Goal: Task Accomplishment & Management: Manage account settings

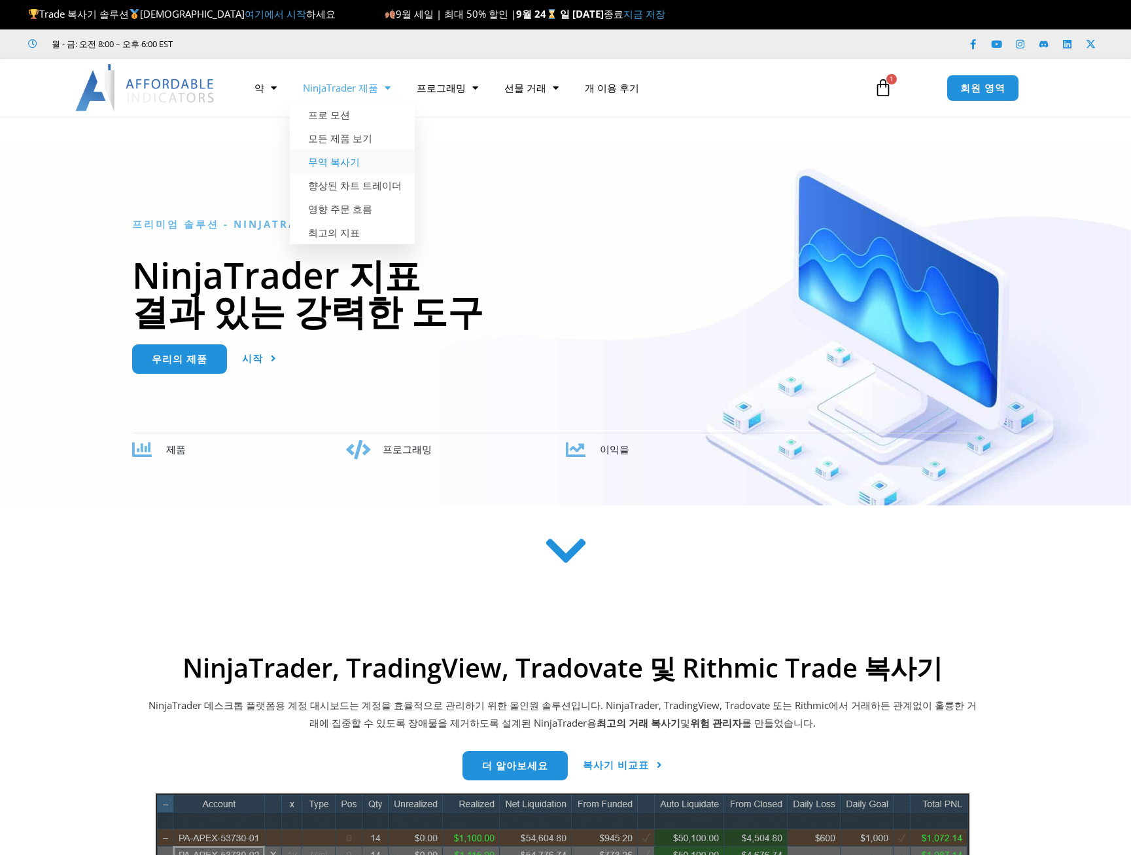
click at [337, 160] on link "무역 복사기" at bounding box center [352, 162] width 125 height 24
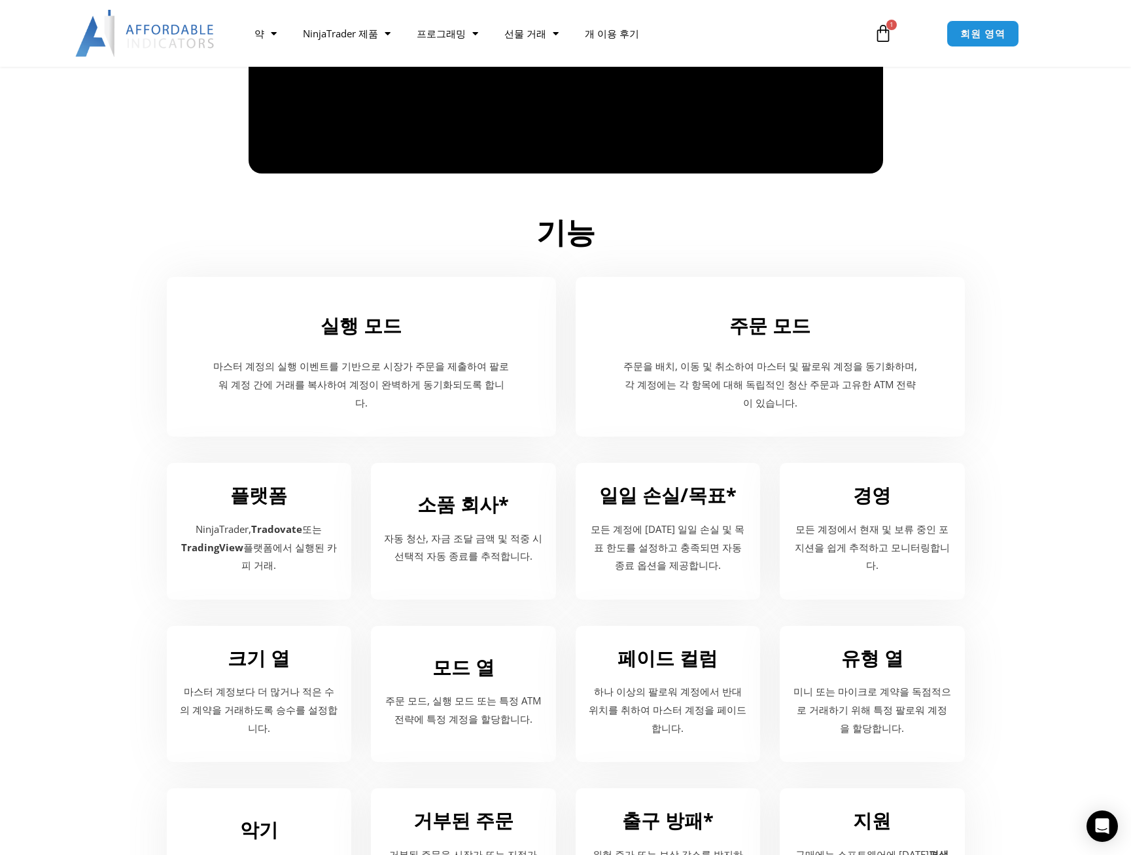
scroll to position [526, 0]
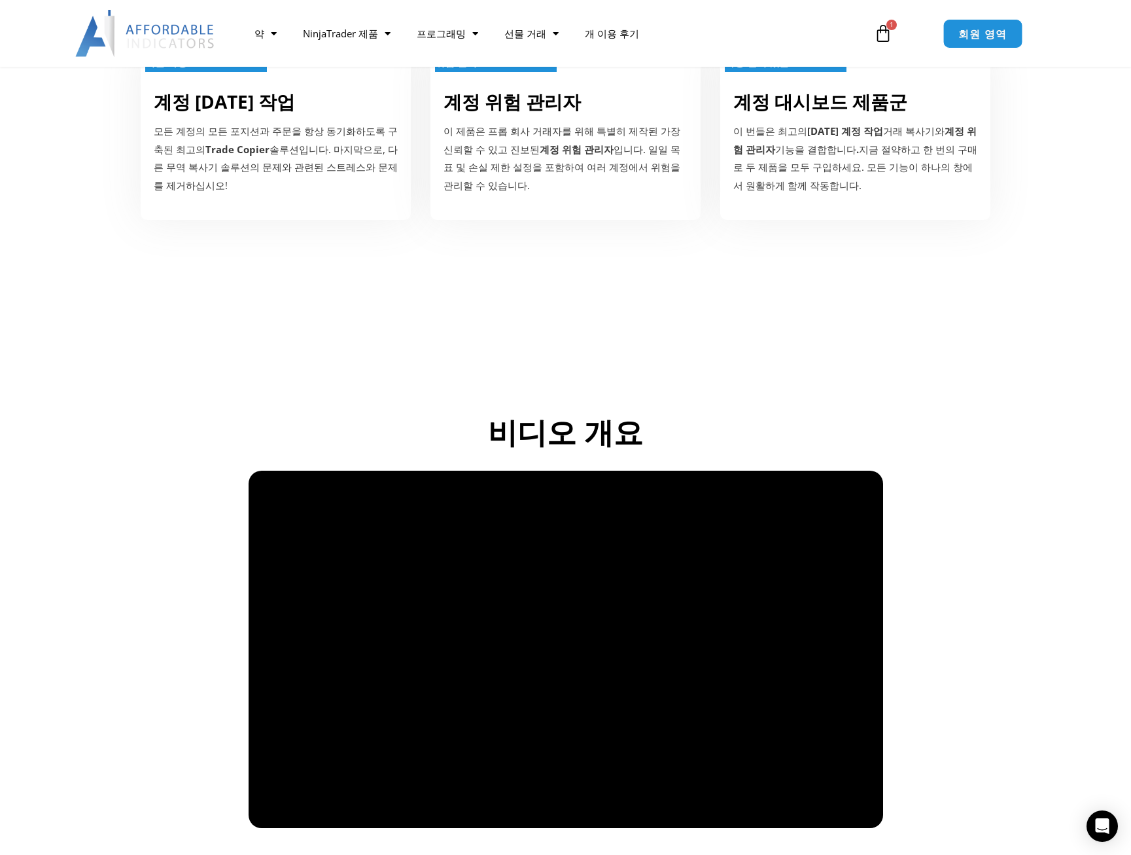
click at [992, 36] on span "회원 영역" at bounding box center [983, 33] width 49 height 11
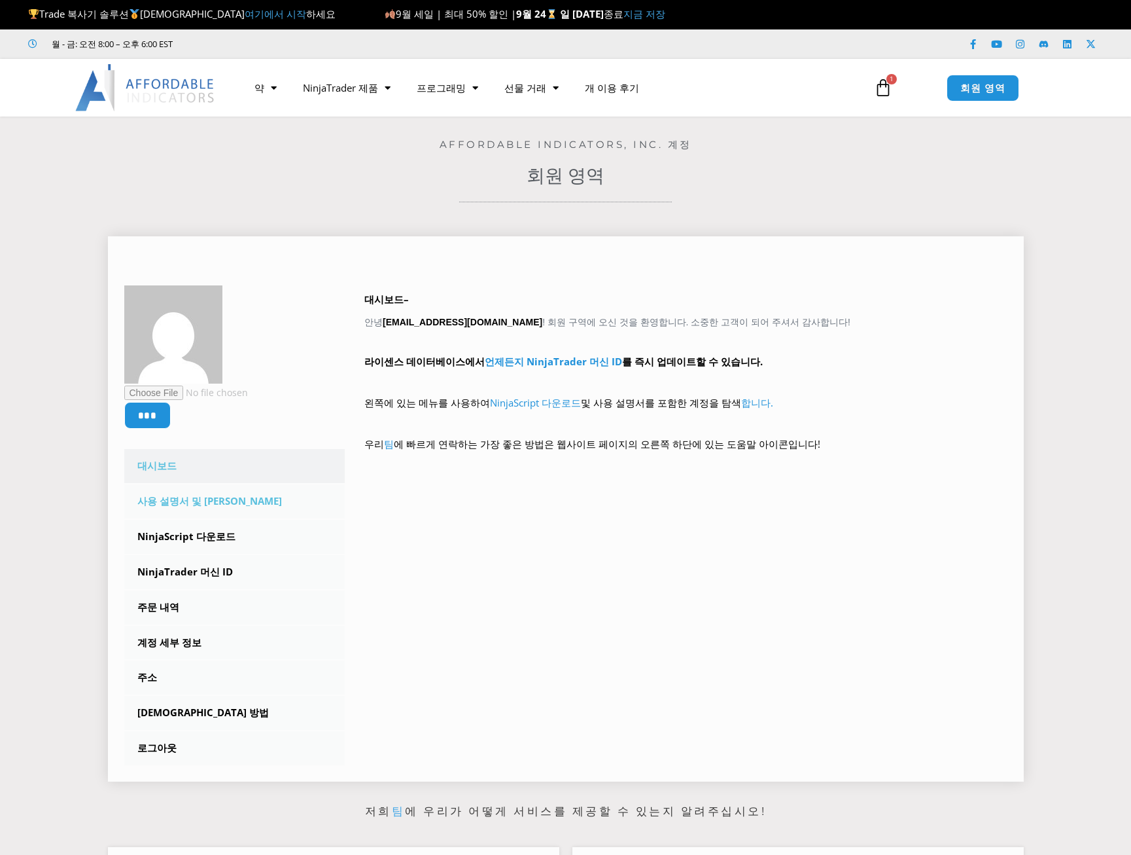
click at [190, 500] on link "사용 설명서 및 [PERSON_NAME]" at bounding box center [234, 501] width 221 height 34
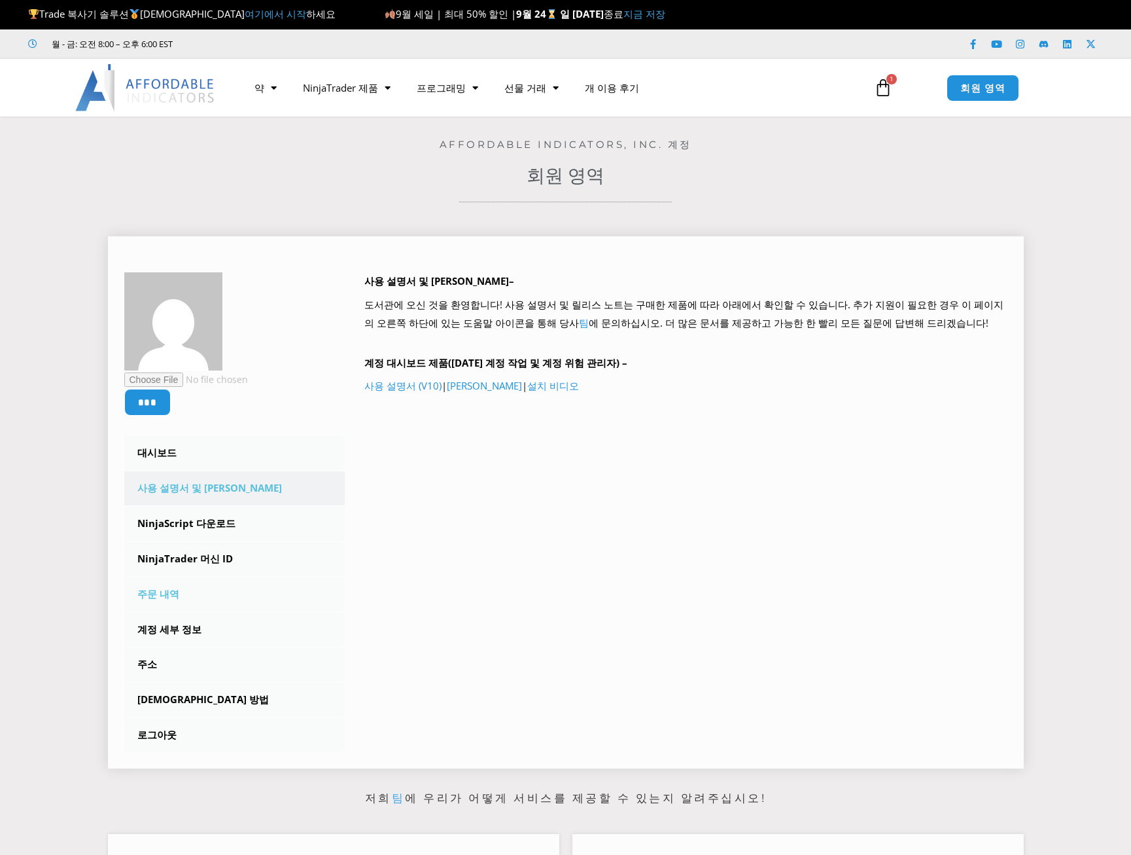
click at [186, 590] on link "주문 내역" at bounding box center [234, 594] width 221 height 34
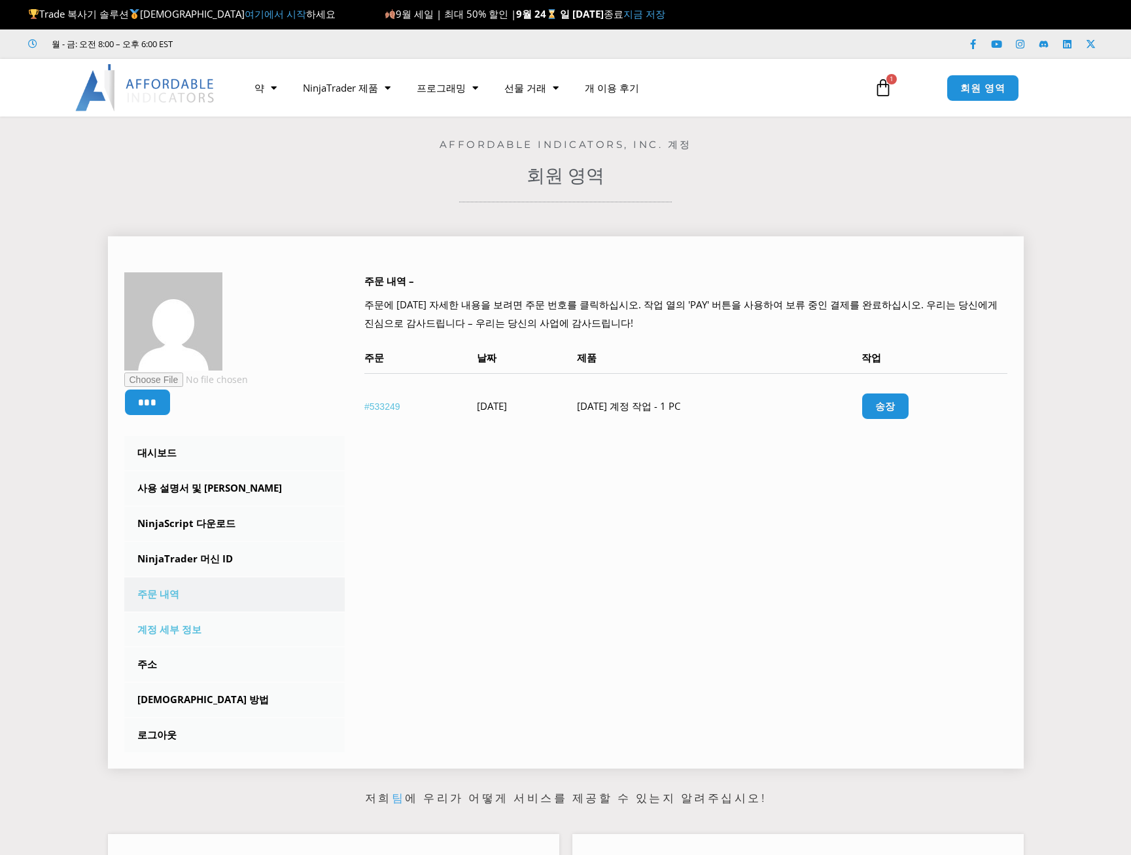
click at [208, 619] on link "계정 세부 정보" at bounding box center [234, 629] width 221 height 34
